Goal: Navigation & Orientation: Find specific page/section

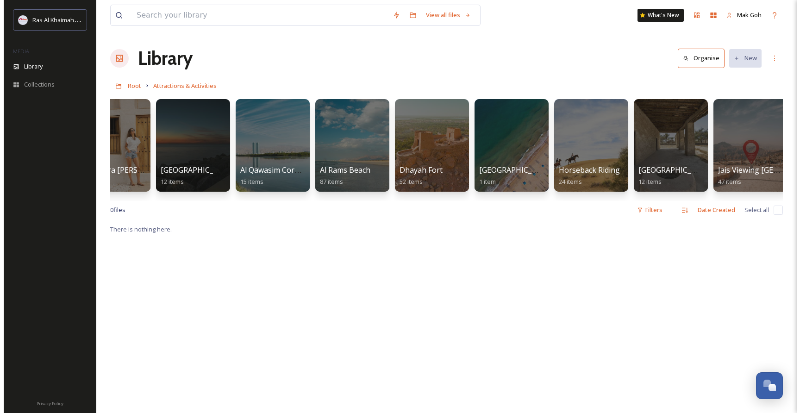
scroll to position [0, 301]
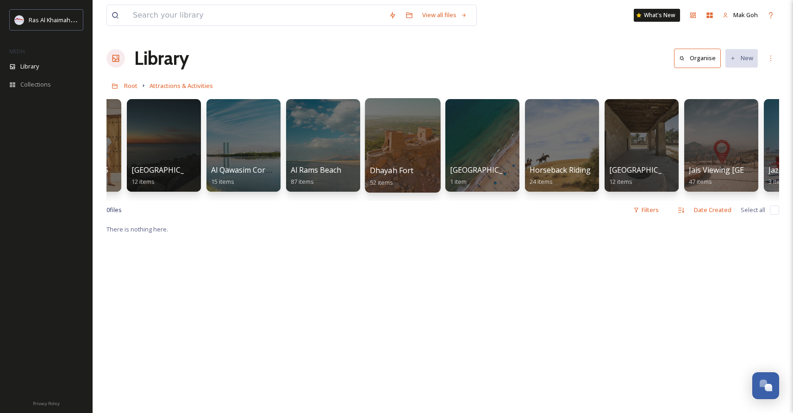
click at [400, 164] on div at bounding box center [402, 145] width 75 height 94
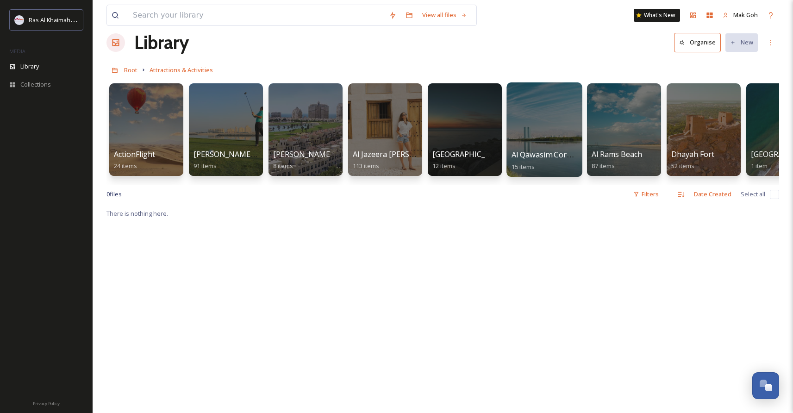
scroll to position [9, 0]
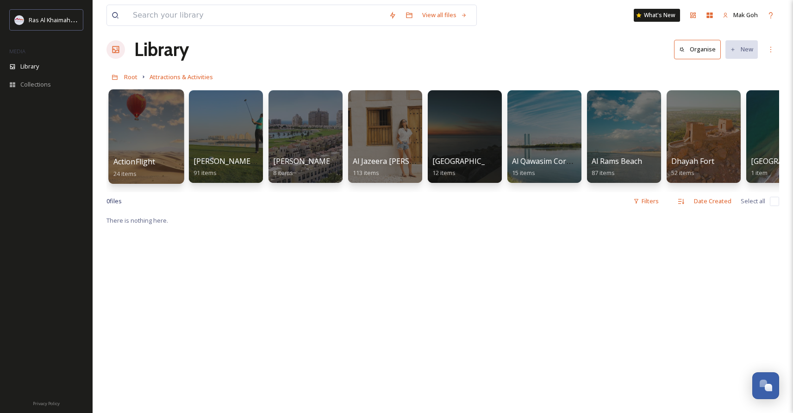
click at [125, 144] on div at bounding box center [145, 136] width 75 height 94
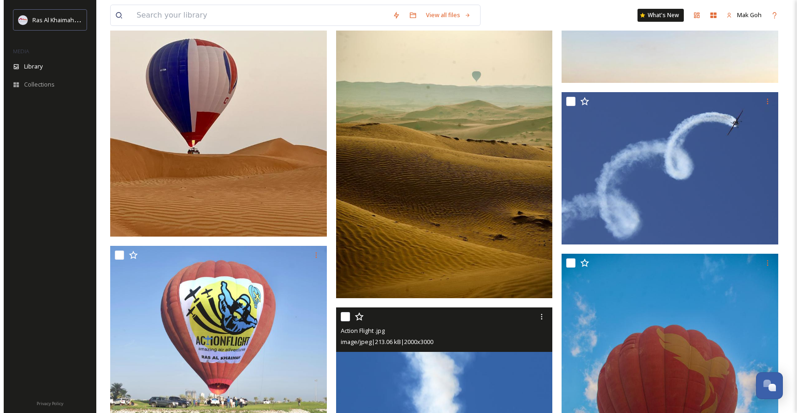
scroll to position [715, 0]
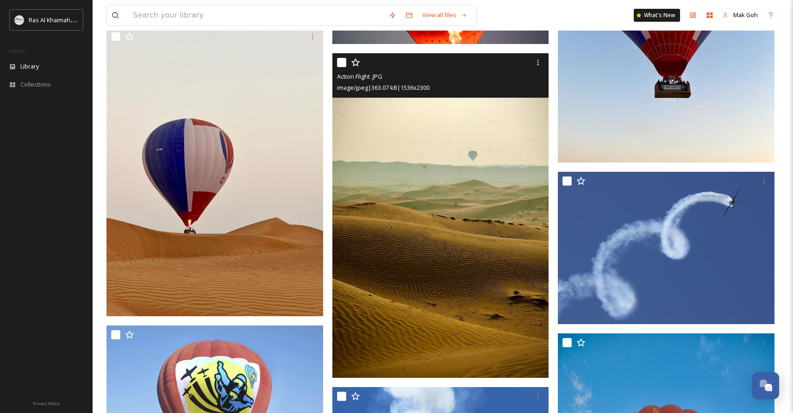
click at [438, 265] on img at bounding box center [440, 215] width 217 height 325
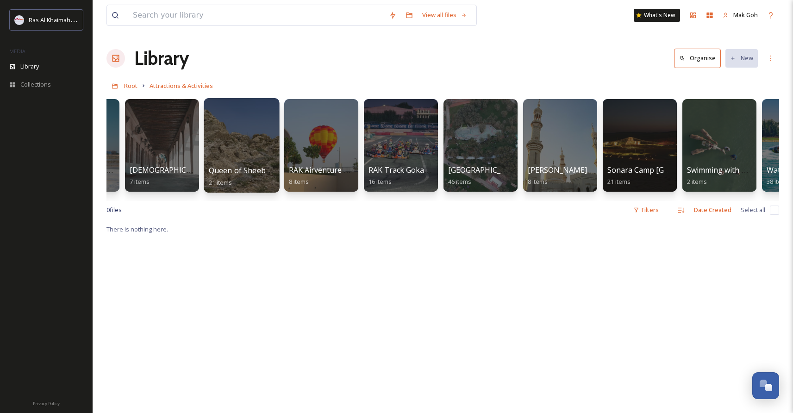
scroll to position [0, 1079]
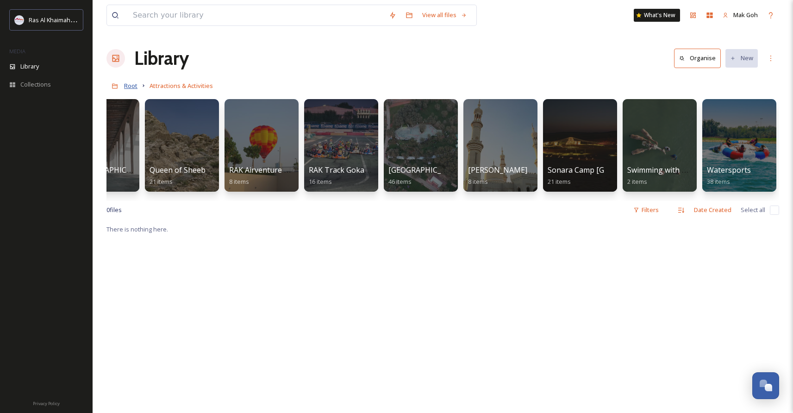
click at [134, 84] on span "Root" at bounding box center [130, 85] width 13 height 8
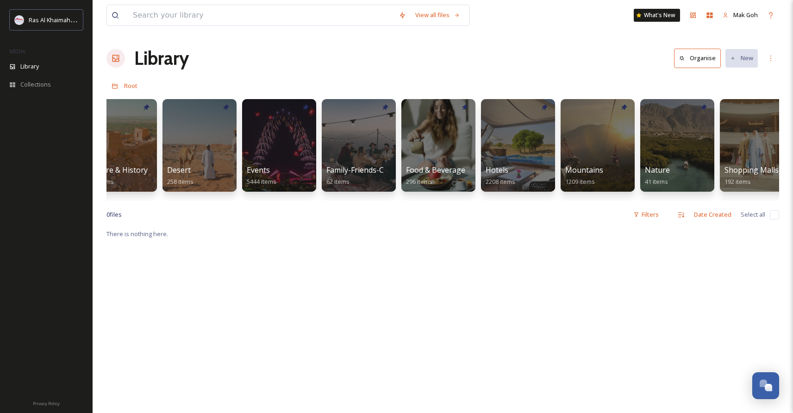
scroll to position [0, 187]
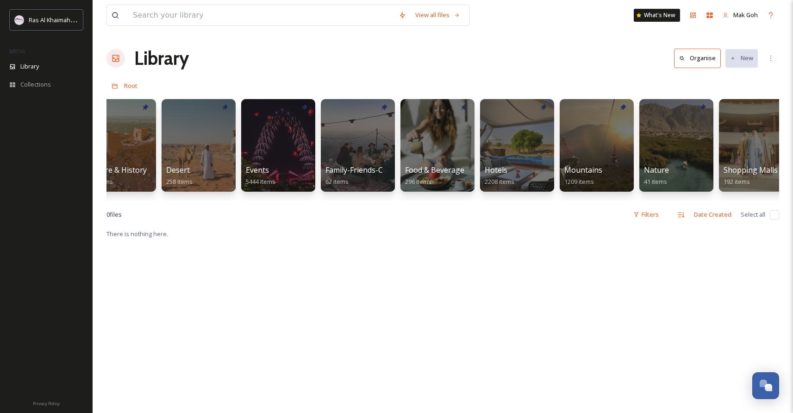
click at [365, 209] on div "View all files What's New Mak Goh Library Organise New Root Your Selections The…" at bounding box center [443, 320] width 700 height 641
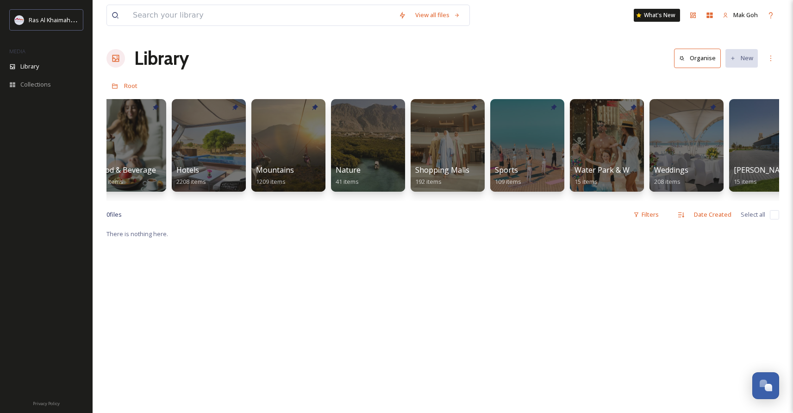
scroll to position [0, 531]
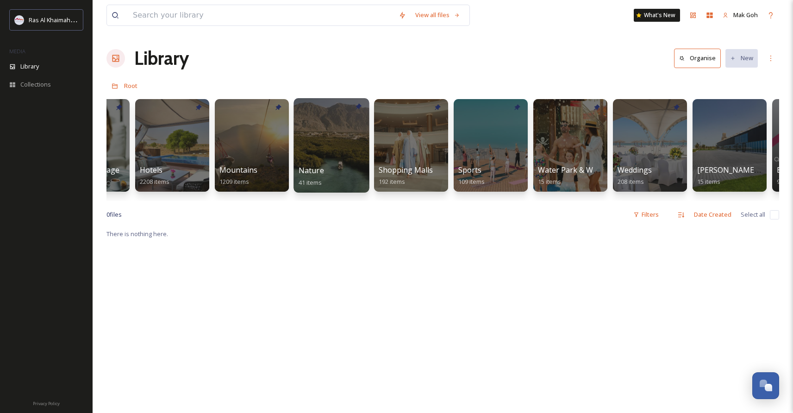
click at [334, 163] on div at bounding box center [331, 145] width 75 height 94
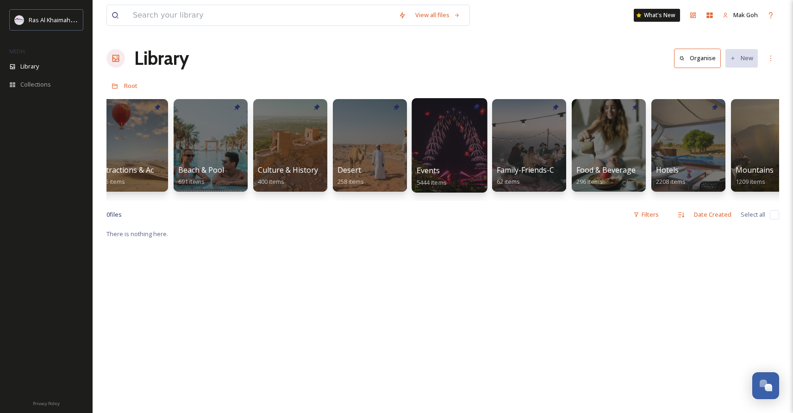
scroll to position [0, 37]
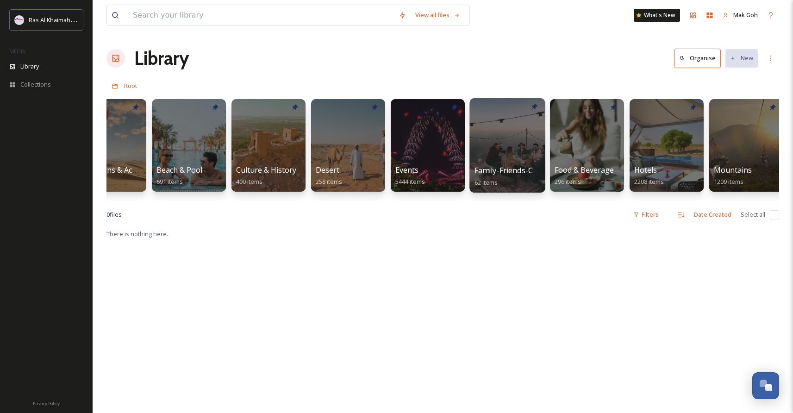
click at [488, 145] on div at bounding box center [506, 145] width 75 height 94
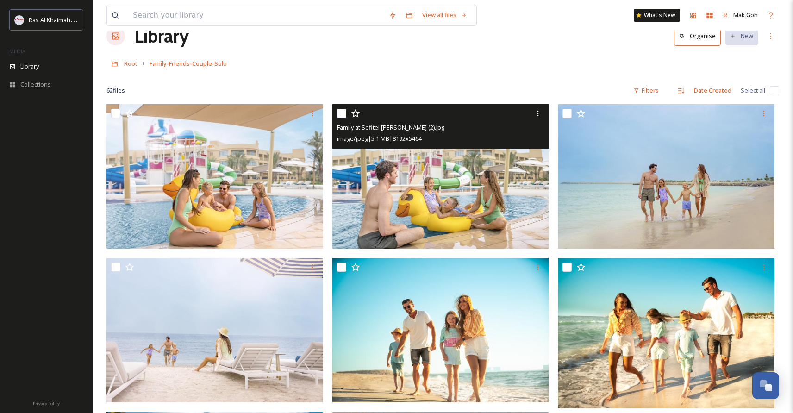
scroll to position [16, 0]
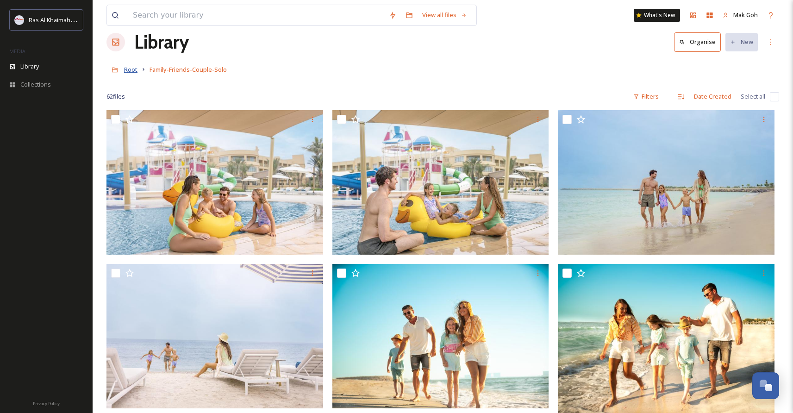
click at [136, 71] on span "Root" at bounding box center [130, 69] width 13 height 8
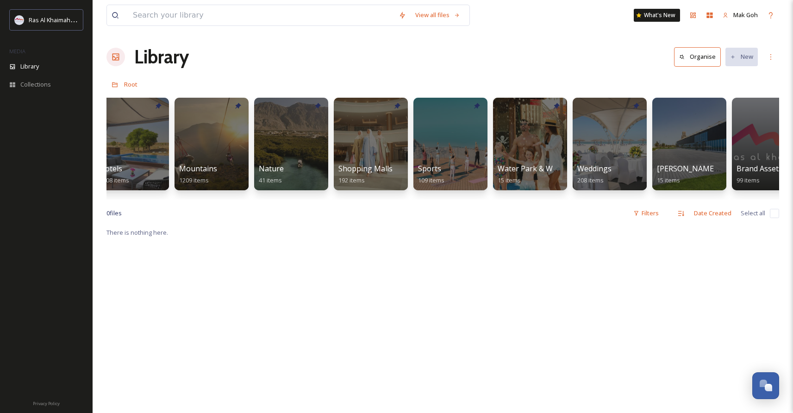
scroll to position [0, 590]
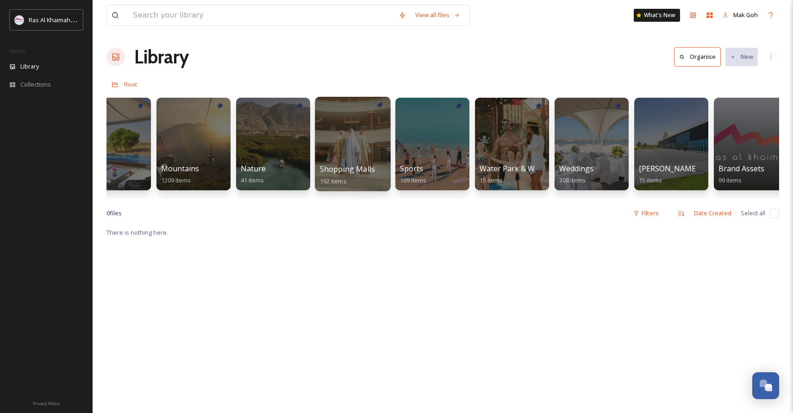
click at [379, 152] on div at bounding box center [352, 144] width 75 height 94
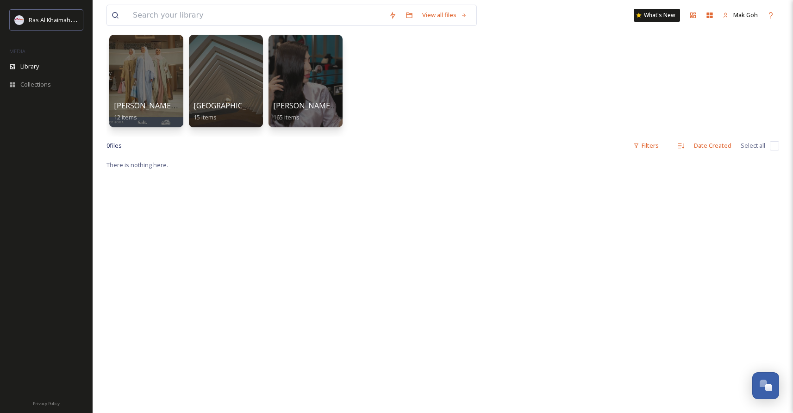
scroll to position [15, 0]
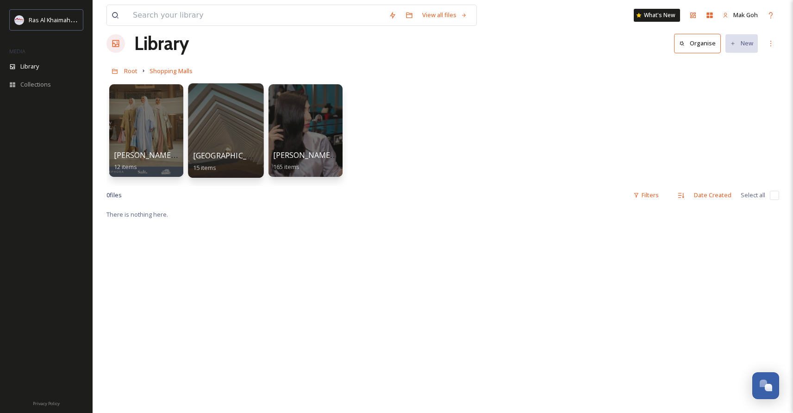
click at [214, 124] on div at bounding box center [225, 130] width 75 height 94
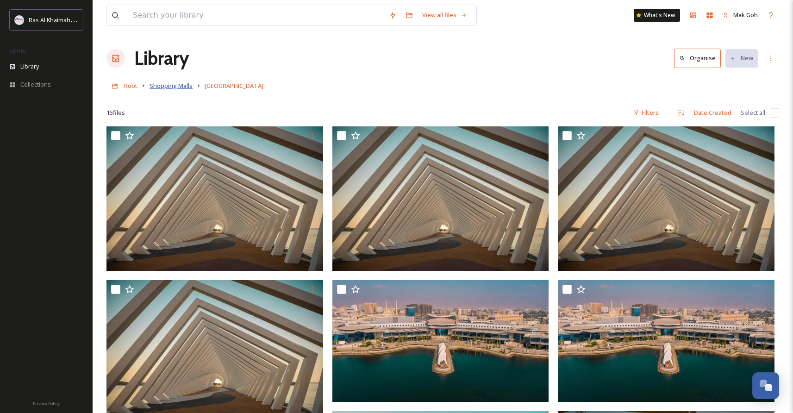
click at [166, 87] on span "Shopping Malls" at bounding box center [171, 85] width 43 height 8
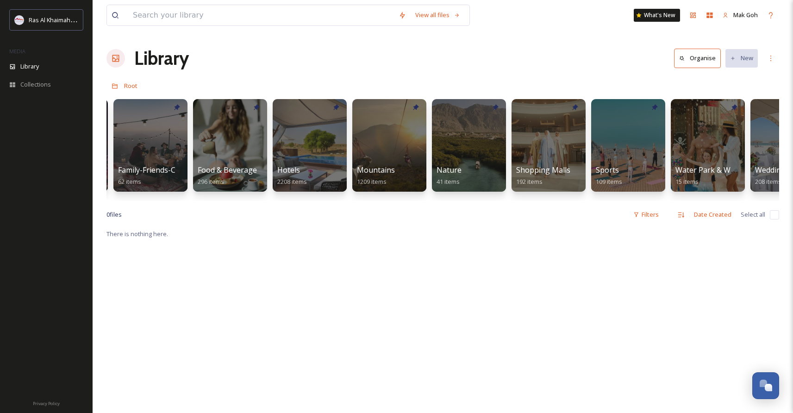
scroll to position [0, 420]
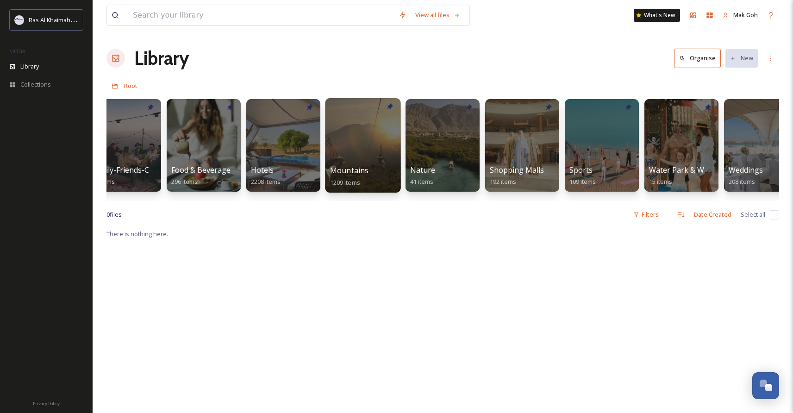
click at [375, 143] on div at bounding box center [362, 145] width 75 height 94
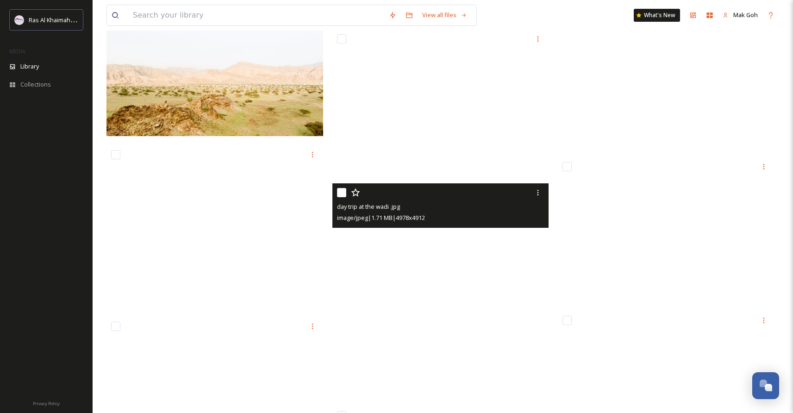
scroll to position [13271, 0]
